Goal: Check status

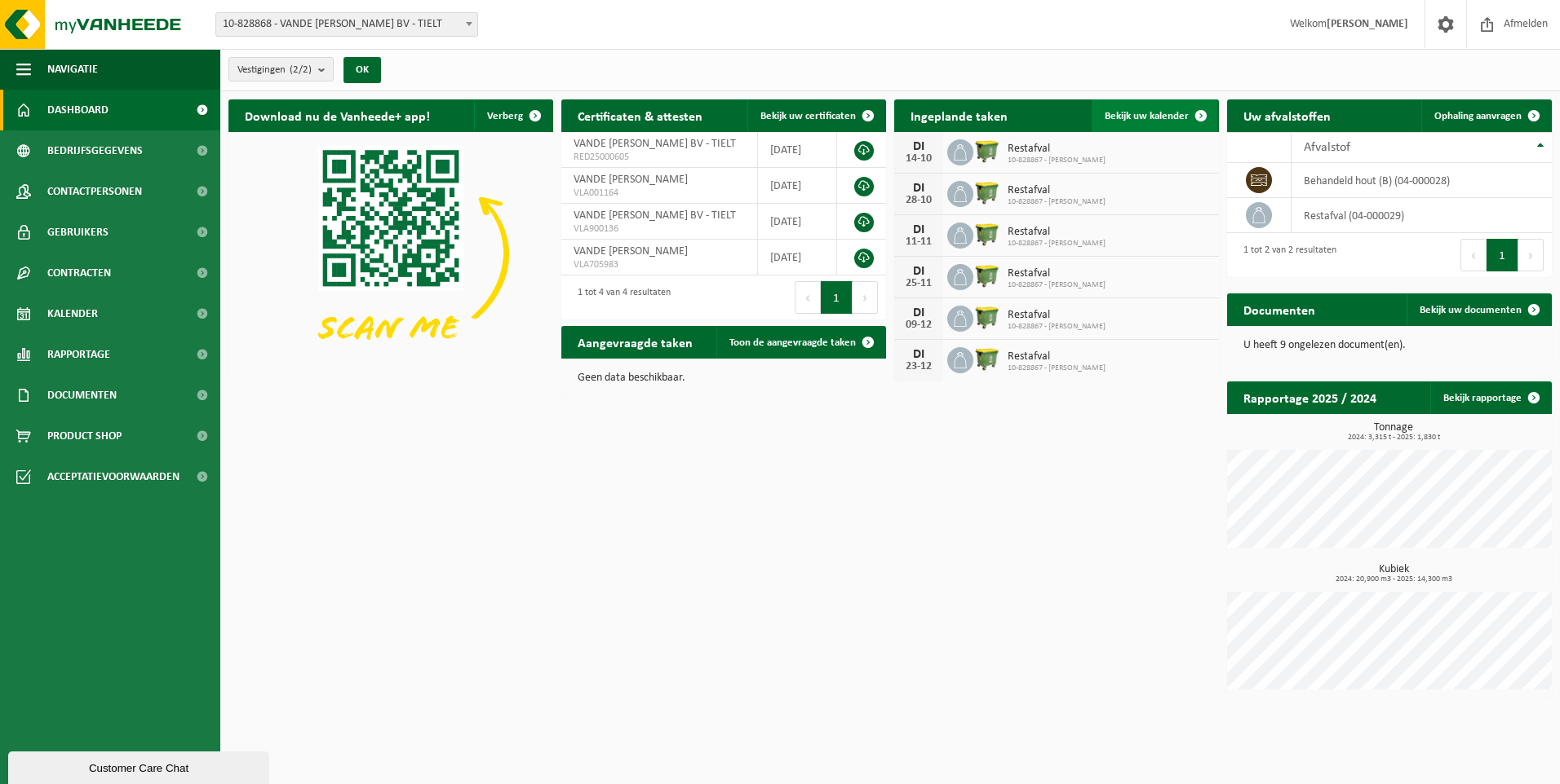
click at [1150, 108] on link "Bekijk uw kalender" at bounding box center [1153, 116] width 125 height 33
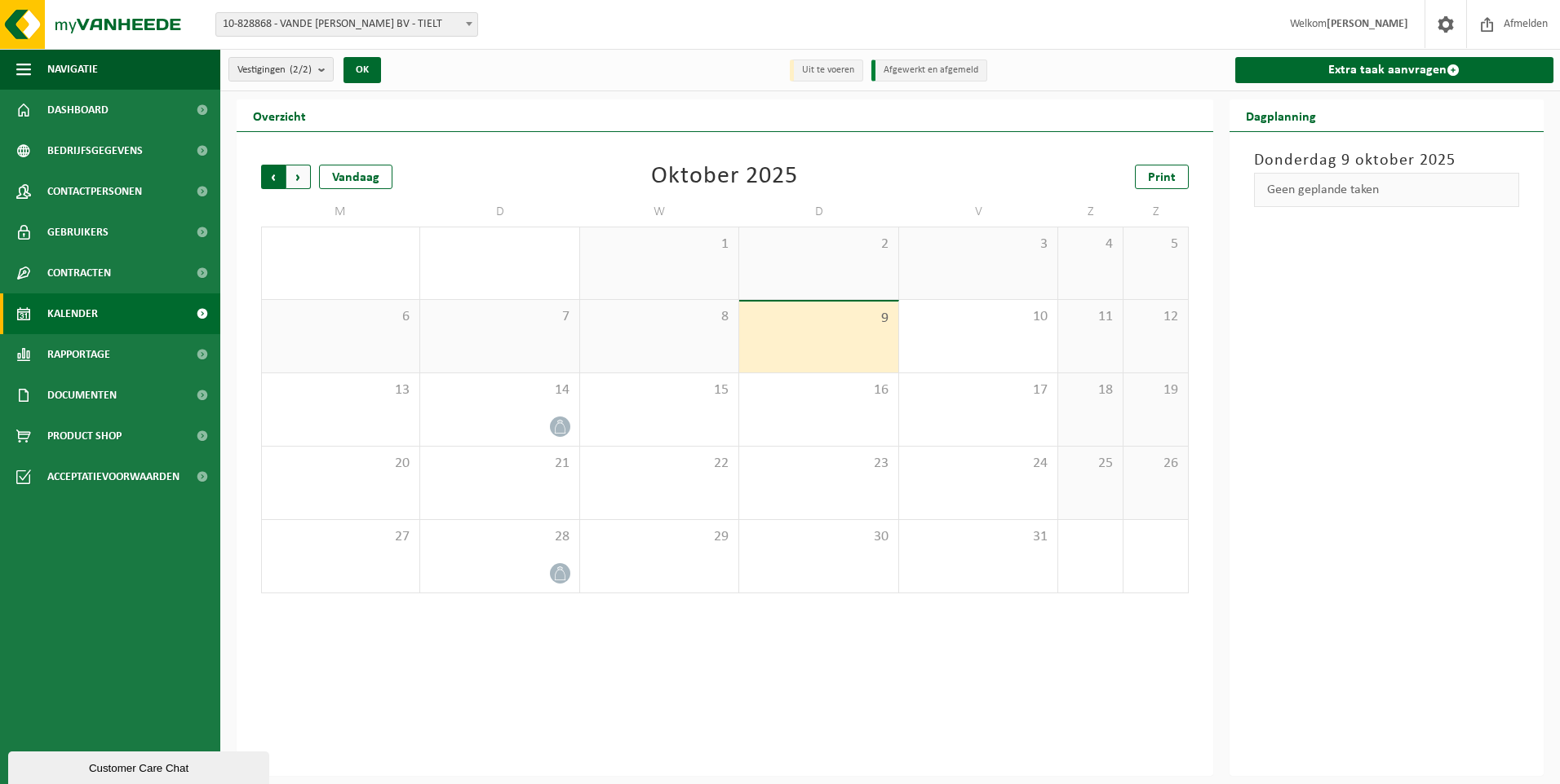
click at [296, 180] on span "Volgende" at bounding box center [298, 177] width 24 height 24
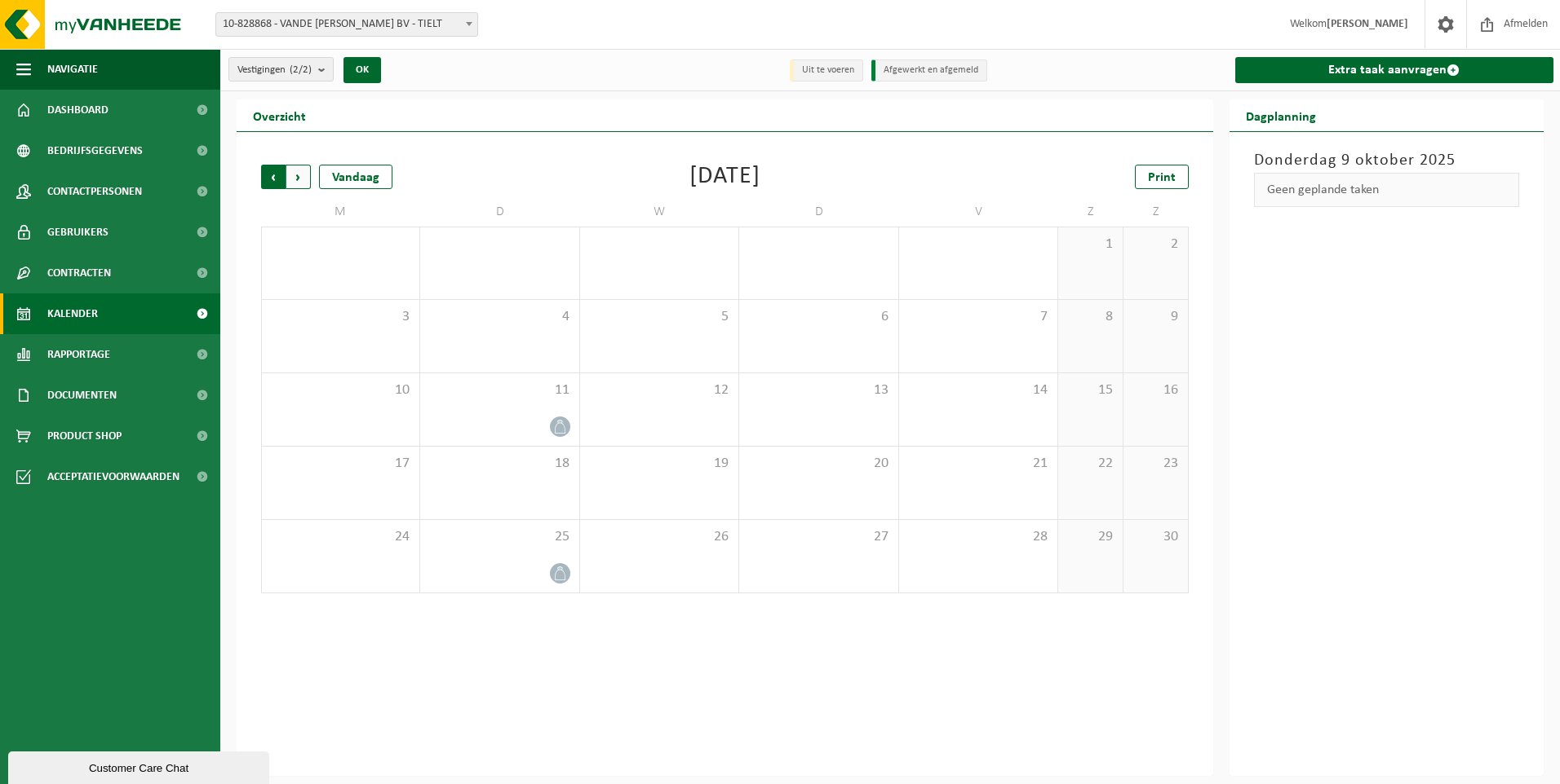
click at [302, 175] on span "Volgende" at bounding box center [298, 177] width 24 height 24
click at [1533, 26] on span "Afmelden" at bounding box center [1524, 24] width 52 height 48
